Goal: Information Seeking & Learning: Check status

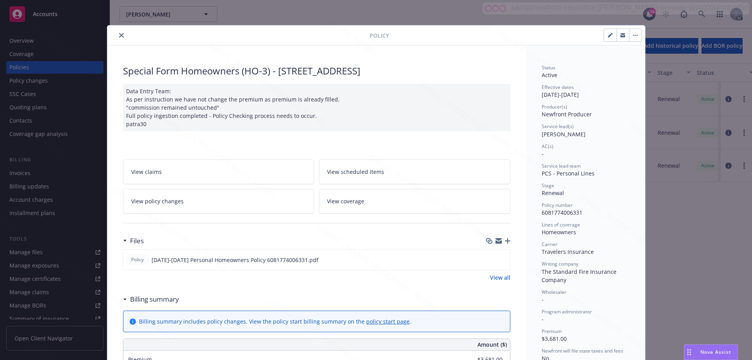
click at [120, 34] on icon "close" at bounding box center [121, 35] width 5 height 5
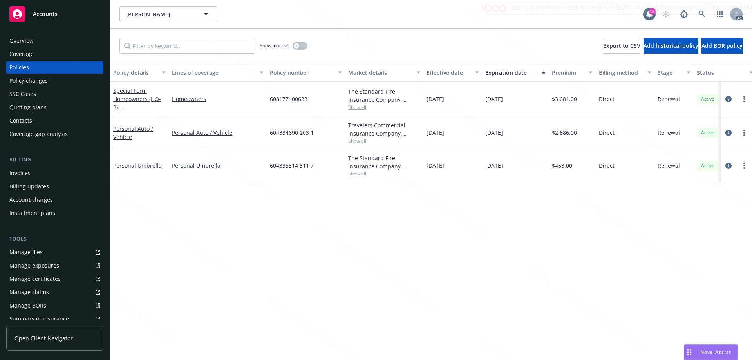
click at [49, 79] on div "Policy changes" at bounding box center [54, 80] width 91 height 13
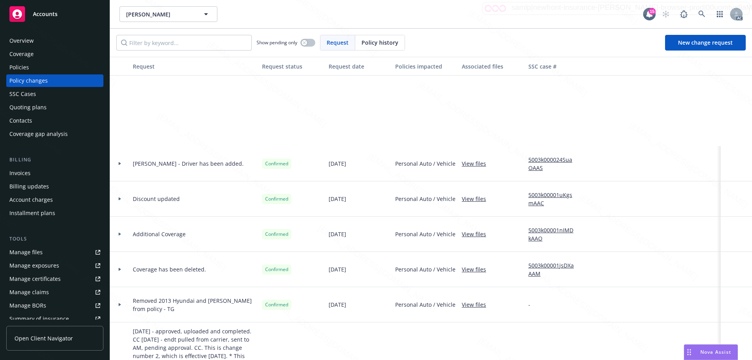
scroll to position [139, 0]
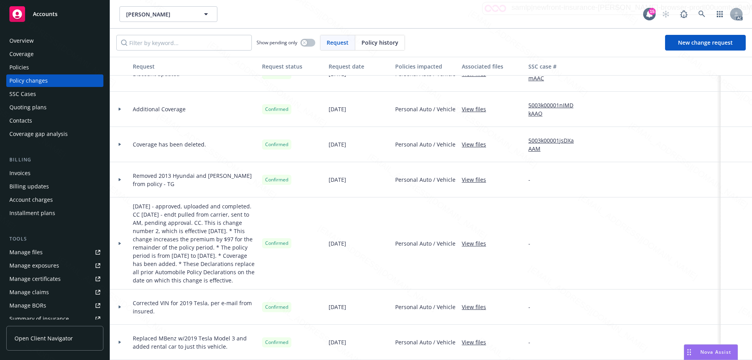
click at [30, 69] on div "Policies" at bounding box center [54, 67] width 91 height 13
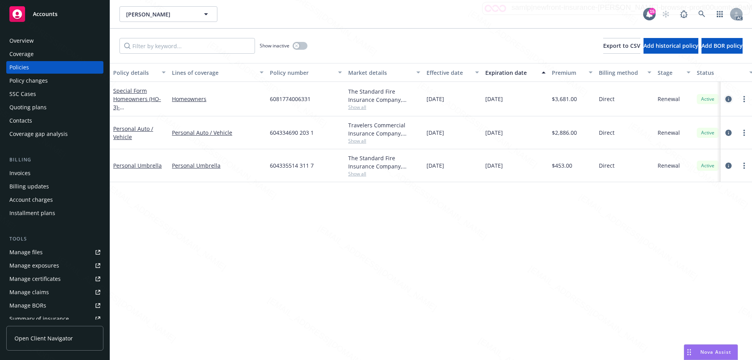
click at [729, 97] on icon "circleInformation" at bounding box center [728, 99] width 6 height 6
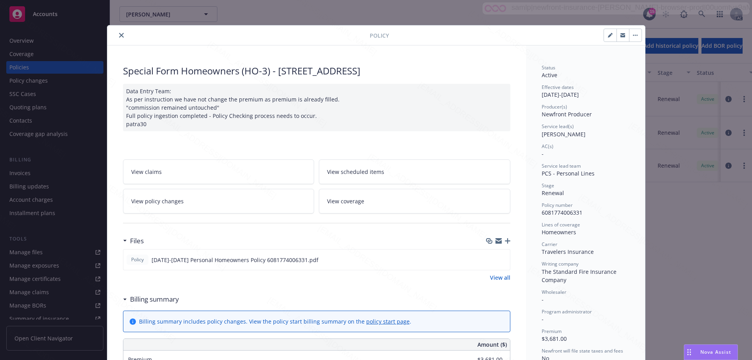
scroll to position [23, 0]
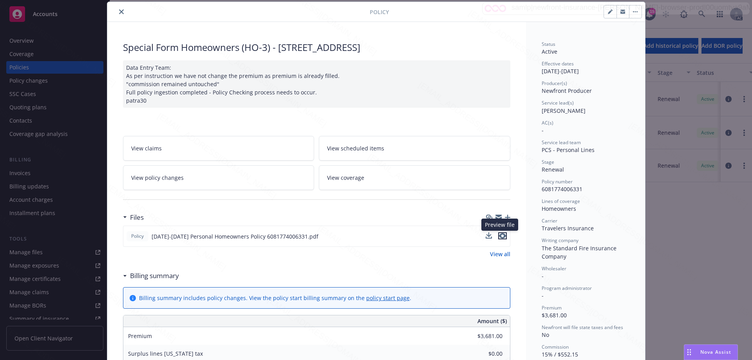
click at [499, 234] on icon "preview file" at bounding box center [502, 235] width 7 height 5
click at [119, 11] on icon "close" at bounding box center [121, 11] width 5 height 5
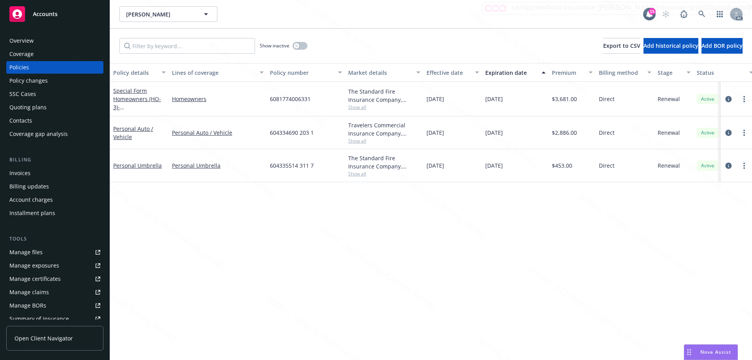
click at [38, 78] on div "Policy changes" at bounding box center [28, 80] width 38 height 13
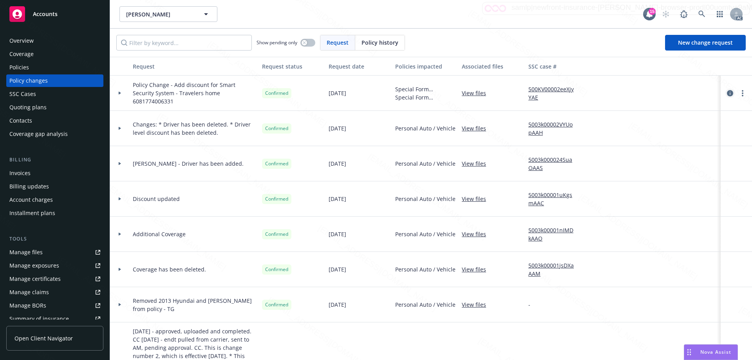
click at [727, 92] on icon "circleInformation" at bounding box center [730, 93] width 6 height 6
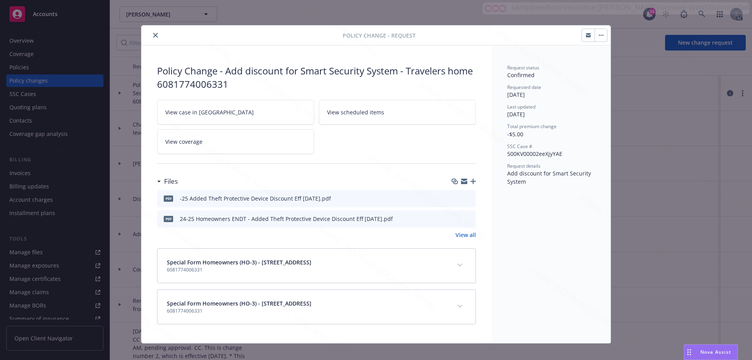
click at [466, 198] on icon "preview file" at bounding box center [468, 197] width 7 height 5
click at [153, 35] on icon "close" at bounding box center [155, 35] width 5 height 5
